Goal: Transaction & Acquisition: Purchase product/service

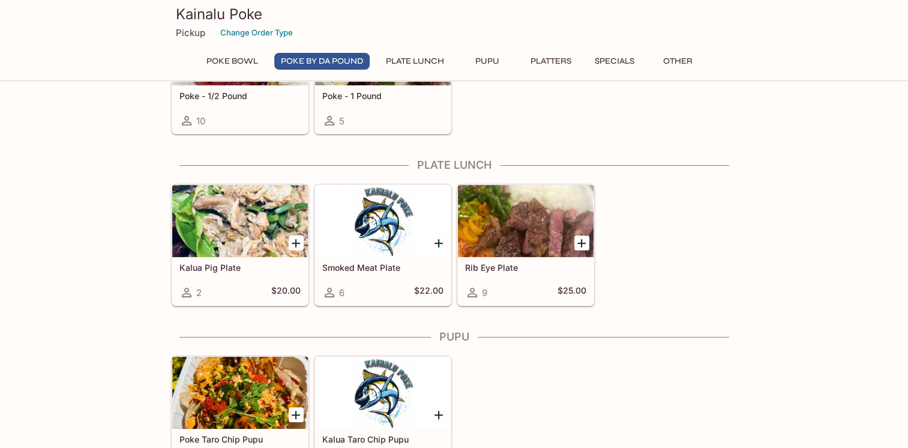
scroll to position [387, 0]
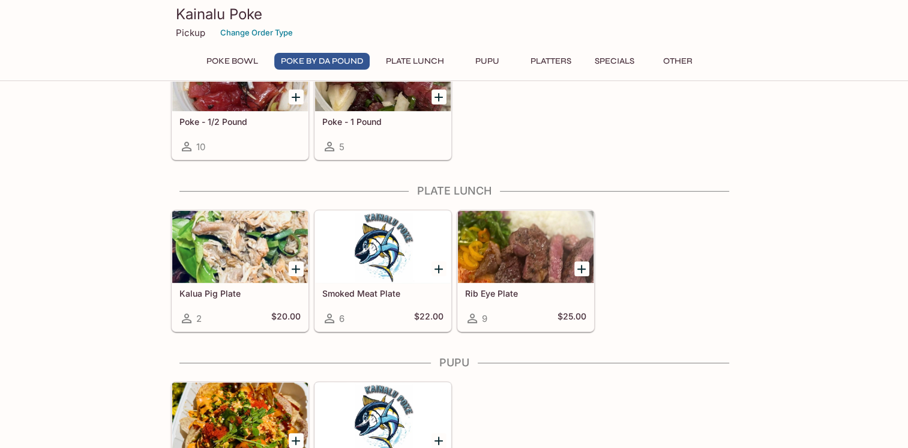
click at [516, 249] on div at bounding box center [526, 247] width 136 height 72
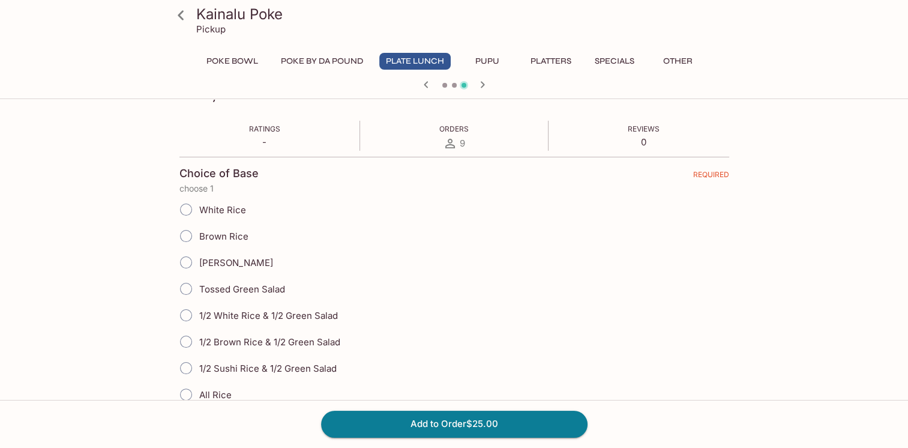
scroll to position [180, 0]
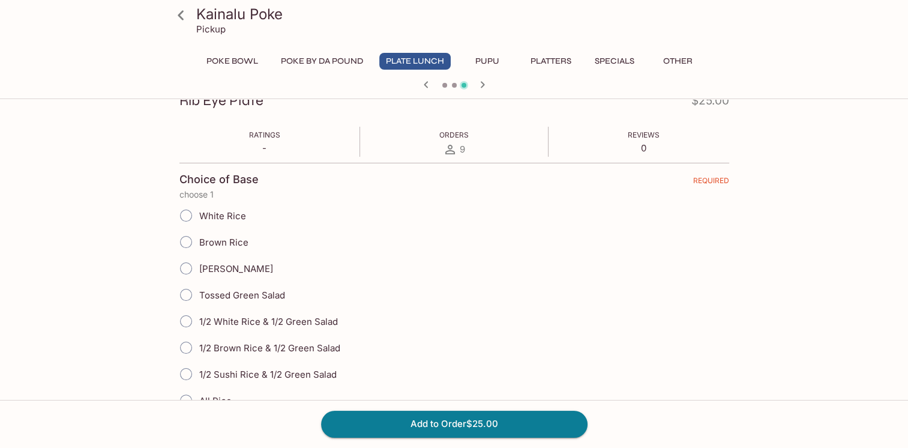
click at [182, 215] on input "White Rice" at bounding box center [185, 215] width 25 height 25
radio input "true"
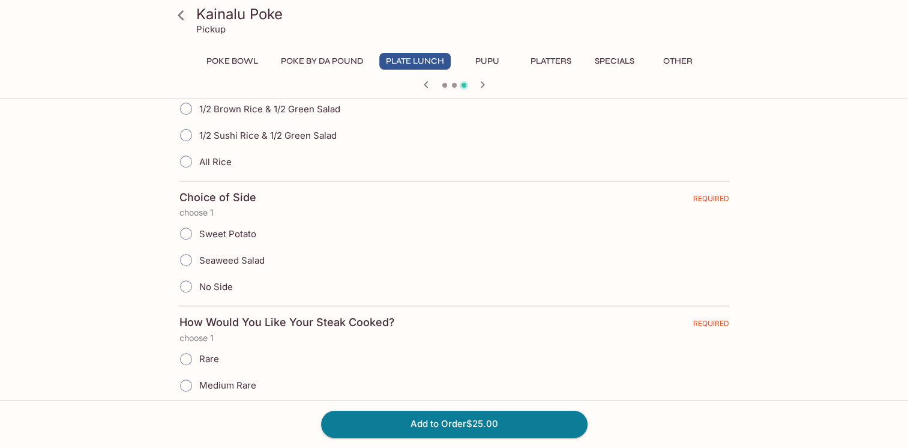
scroll to position [420, 0]
click at [187, 229] on input "Sweet Potato" at bounding box center [185, 232] width 25 height 25
radio input "true"
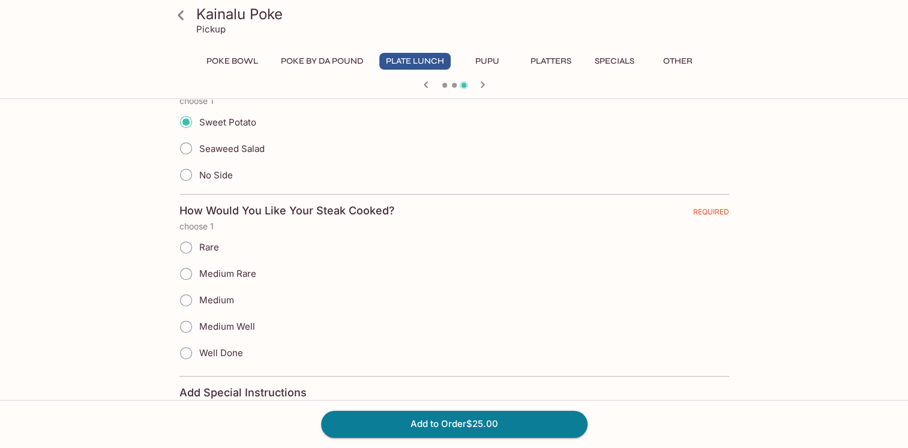
scroll to position [540, 0]
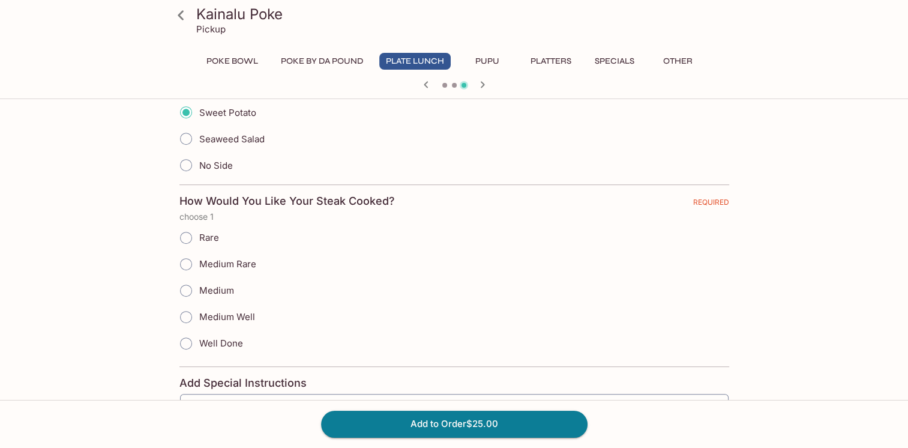
click at [185, 257] on input "Medium Rare" at bounding box center [185, 263] width 25 height 25
radio input "true"
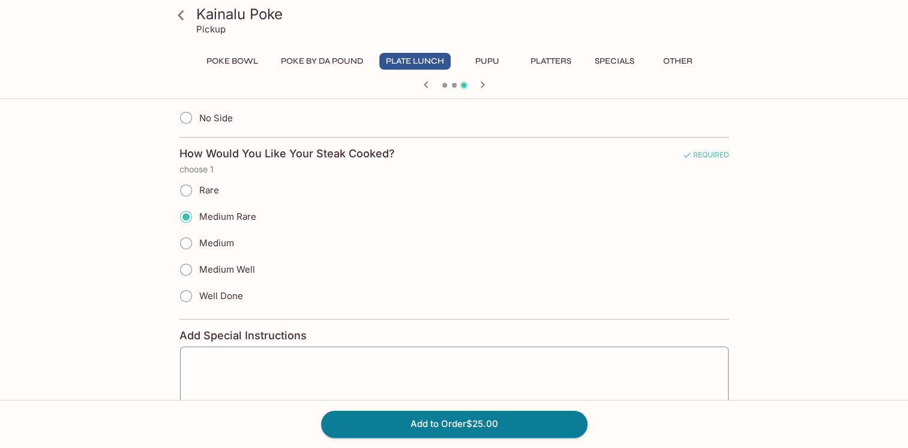
scroll to position [659, 0]
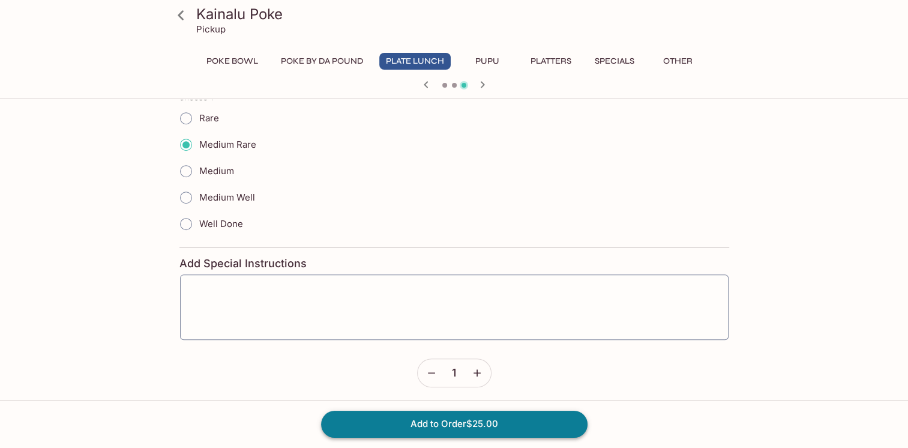
click at [543, 429] on button "Add to Order $25.00" at bounding box center [454, 423] width 266 height 26
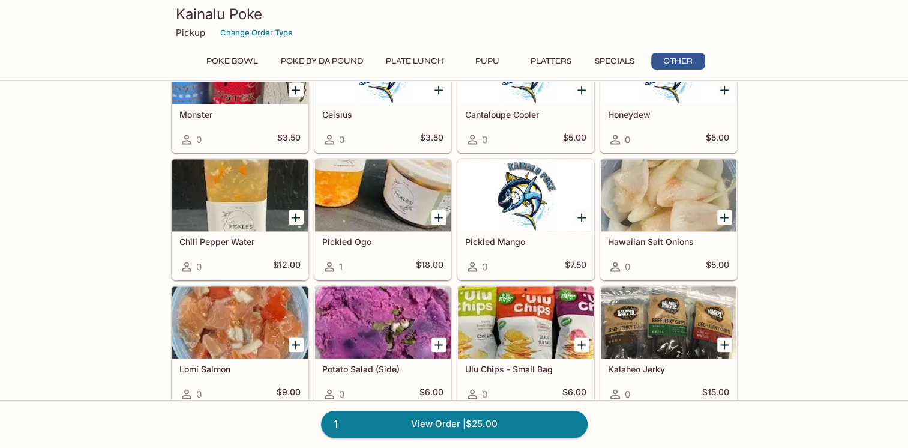
scroll to position [1647, 0]
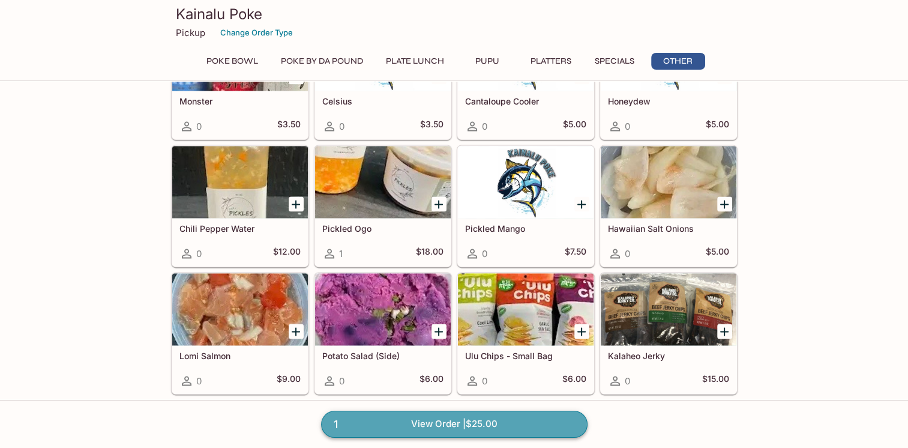
click at [518, 423] on link "1 View Order | $25.00" at bounding box center [454, 423] width 266 height 26
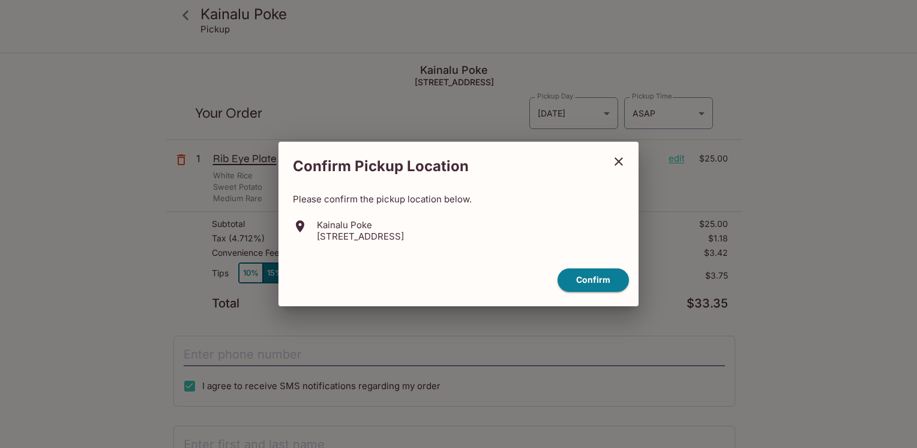
drag, startPoint x: 535, startPoint y: 152, endPoint x: 594, endPoint y: 157, distance: 59.0
click at [594, 157] on h2 "Confirm Pickup Location" at bounding box center [440, 166] width 325 height 30
click at [616, 160] on icon "close" at bounding box center [618, 161] width 8 height 8
